Goal: Check status

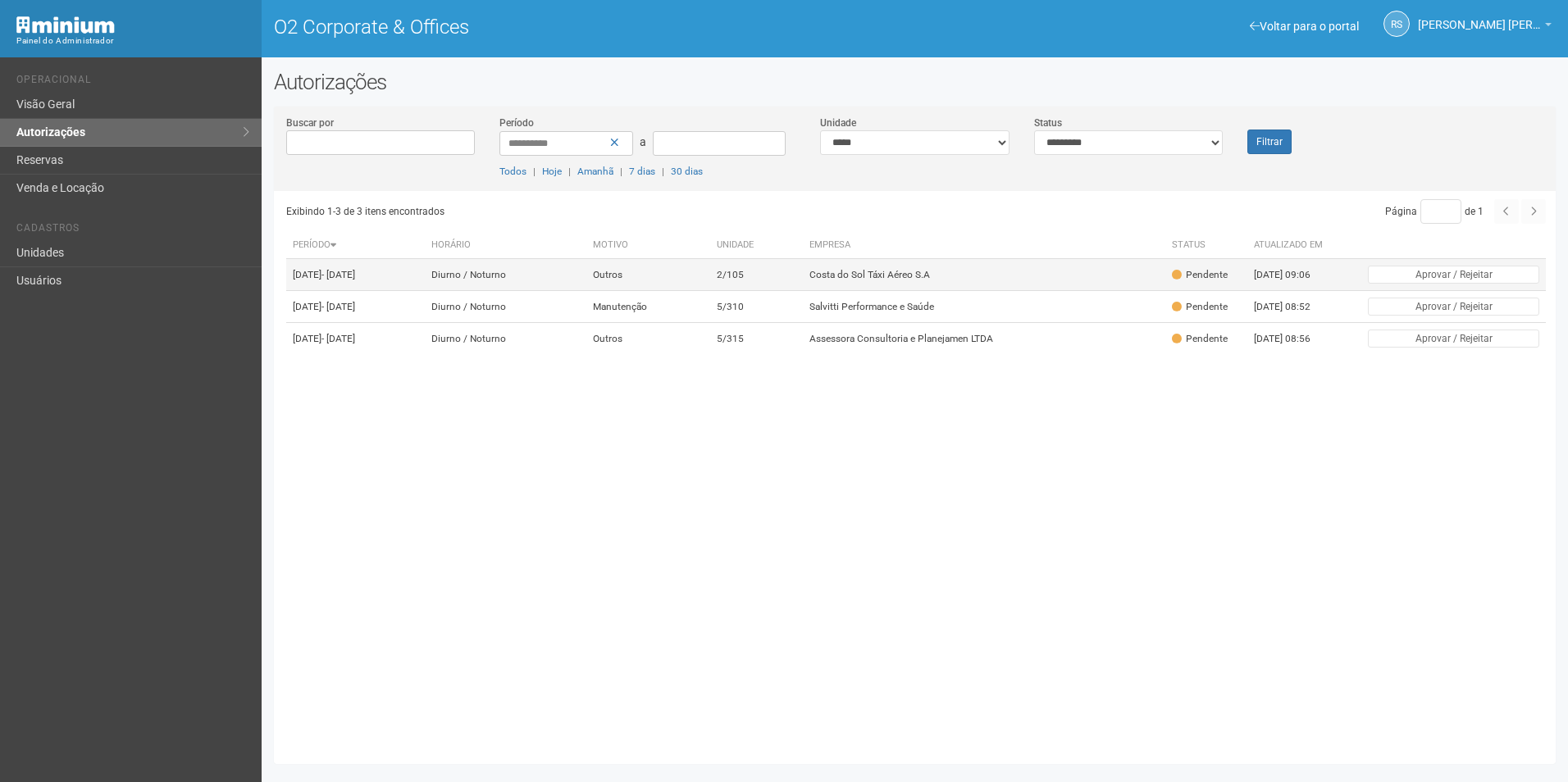
click at [941, 266] on td "Costa do Sol Táxi Aéreo S.A" at bounding box center [984, 275] width 363 height 32
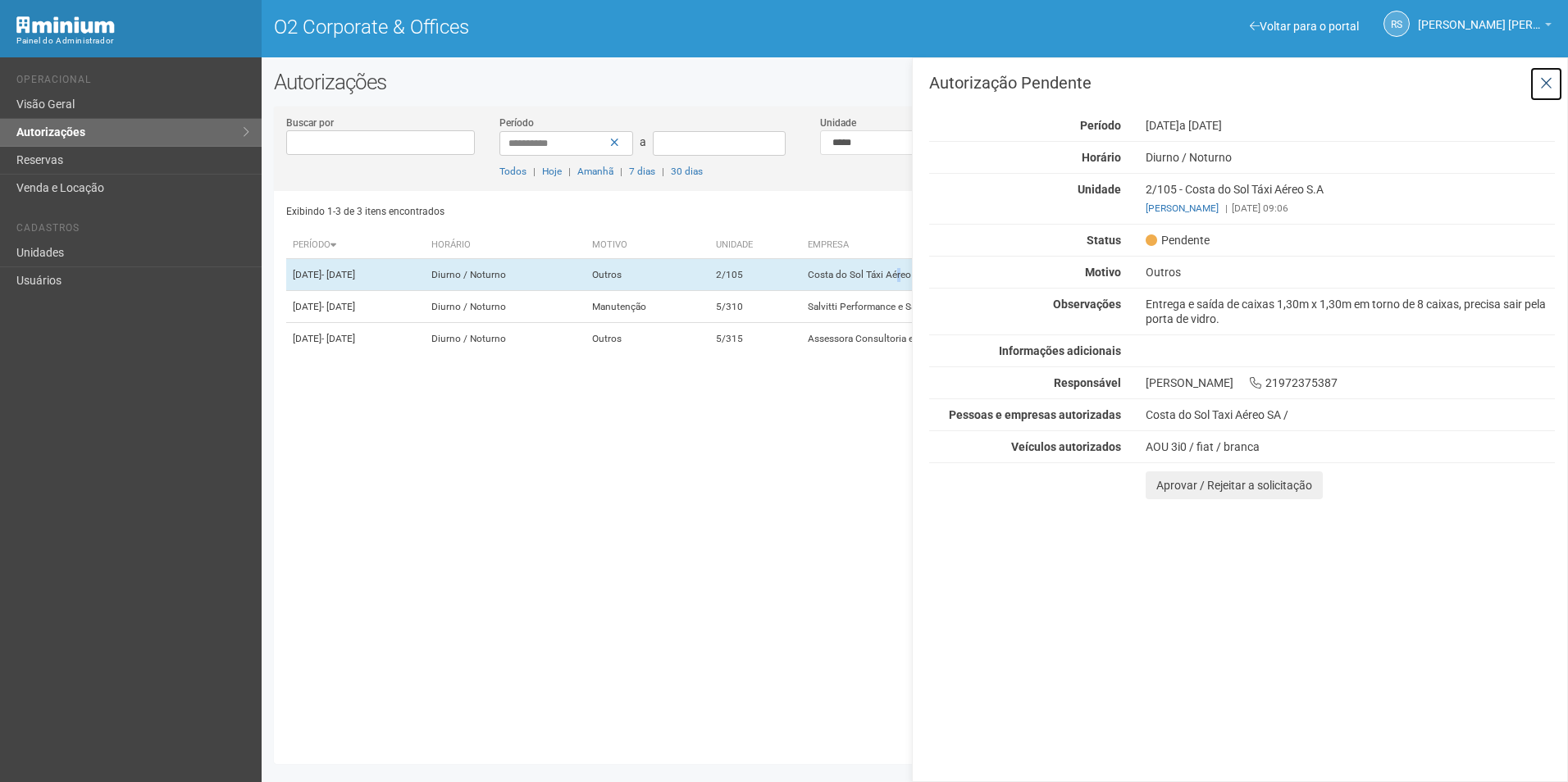
click at [1546, 75] on icon at bounding box center [1547, 83] width 13 height 16
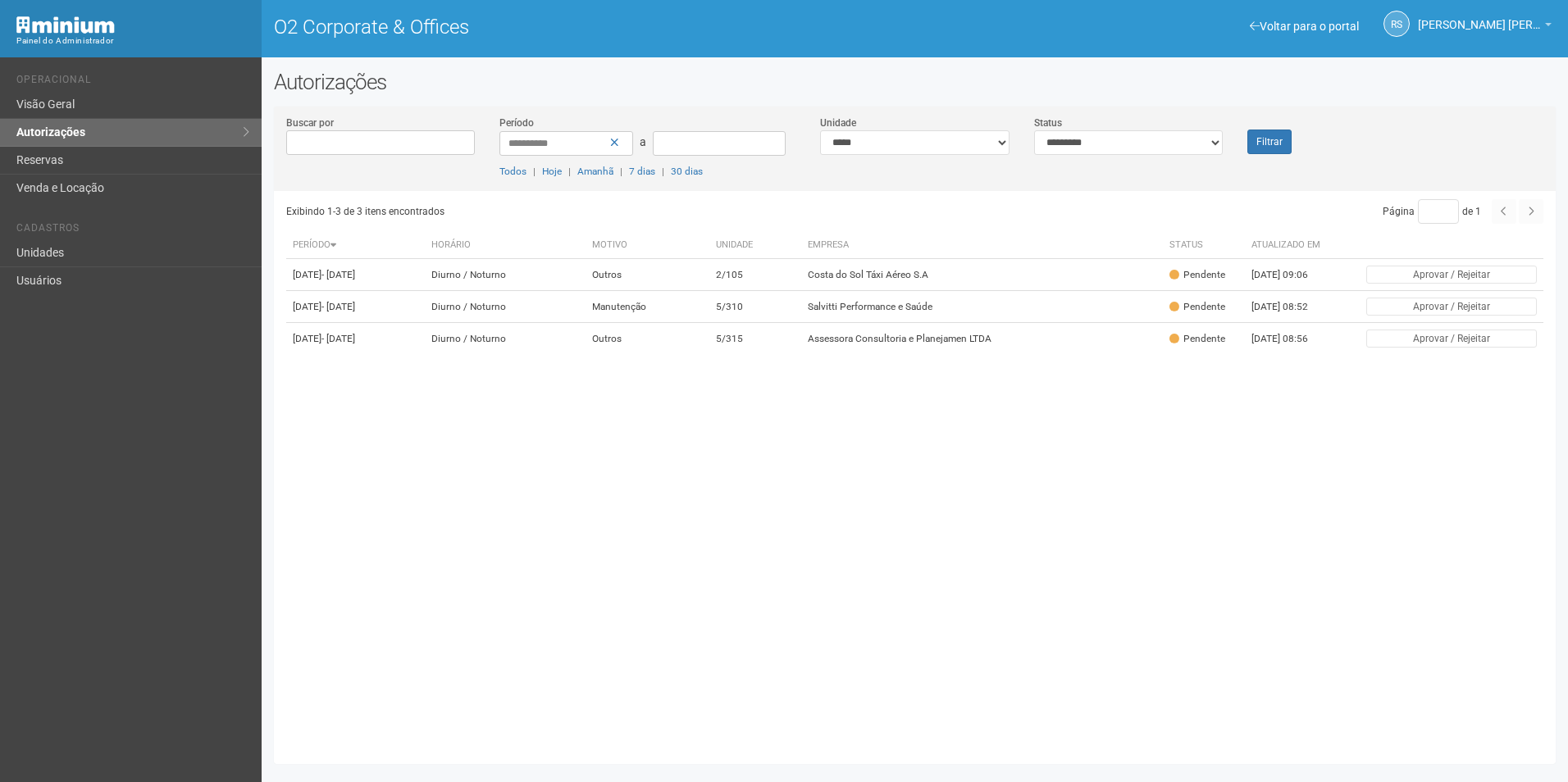
click at [1247, 142] on div "Filtrar" at bounding box center [1288, 135] width 106 height 39
click at [1266, 142] on button "Filtrar" at bounding box center [1270, 142] width 45 height 25
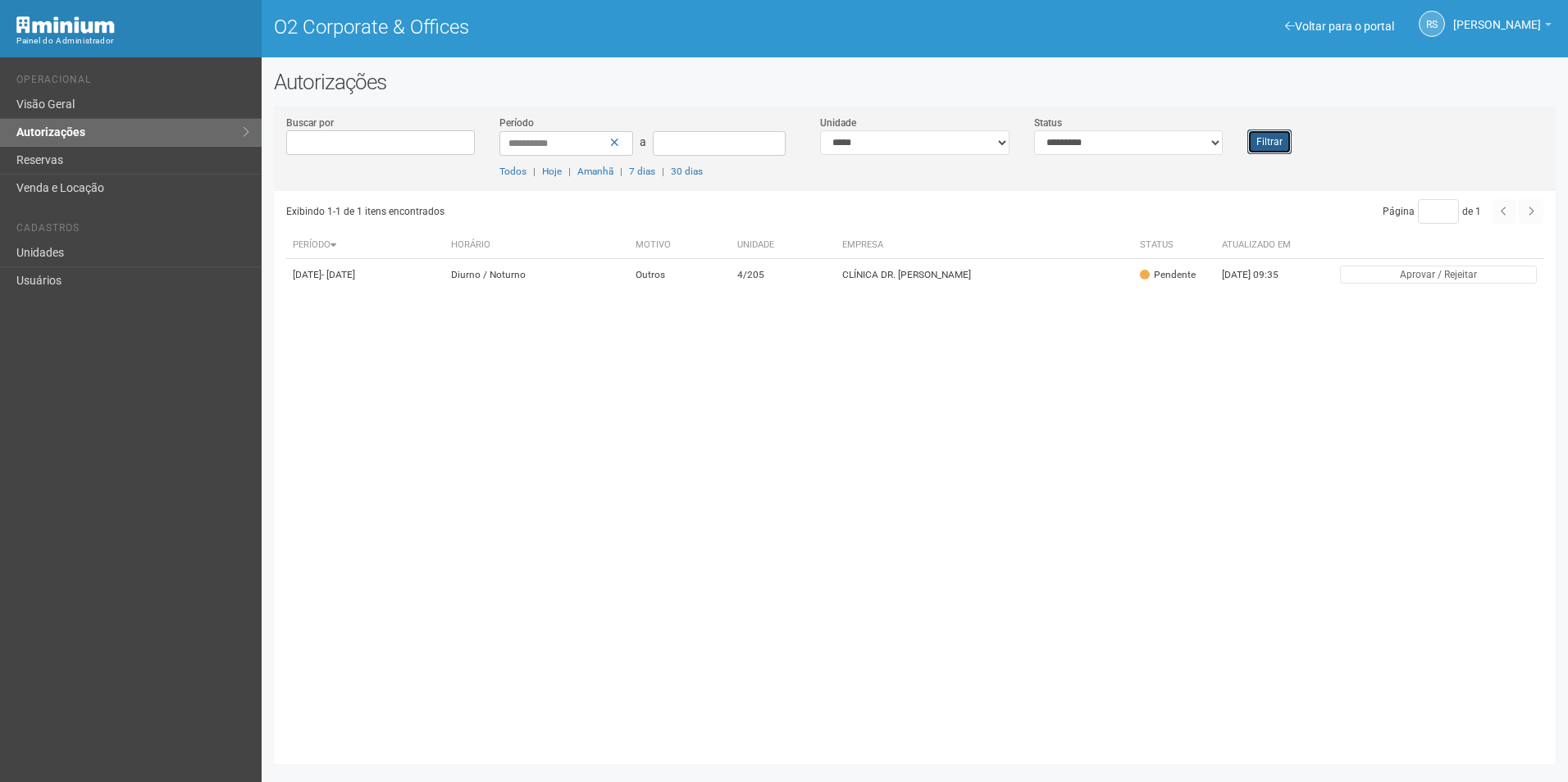
click at [1277, 138] on button "Filtrar" at bounding box center [1270, 142] width 45 height 25
click at [988, 140] on select "**********" at bounding box center [914, 143] width 189 height 25
click at [1278, 145] on button "Filtrar" at bounding box center [1270, 142] width 45 height 25
click at [932, 283] on td "DGT HOLDING LTDA" at bounding box center [1000, 275] width 228 height 32
